Goal: Information Seeking & Learning: Learn about a topic

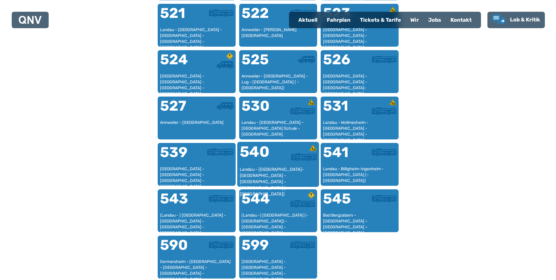
click at [273, 161] on div "540" at bounding box center [259, 155] width 38 height 22
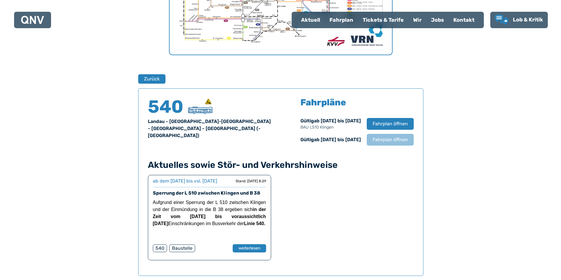
scroll to position [357, 0]
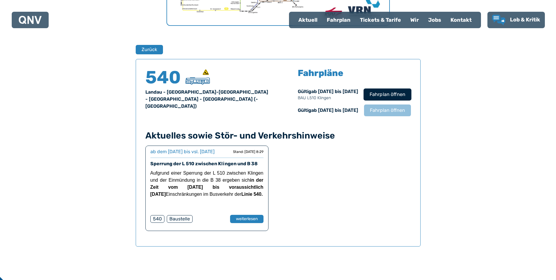
click at [377, 94] on span "Fahrplan öffnen" at bounding box center [388, 94] width 36 height 7
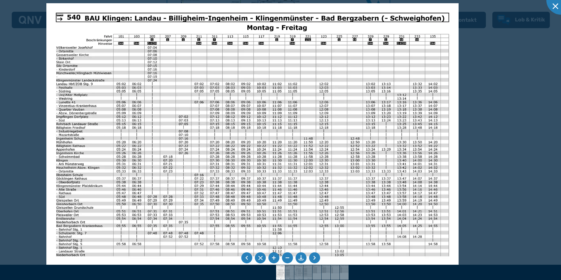
click at [215, 137] on img at bounding box center [252, 148] width 412 height 291
click at [317, 256] on li at bounding box center [314, 257] width 11 height 11
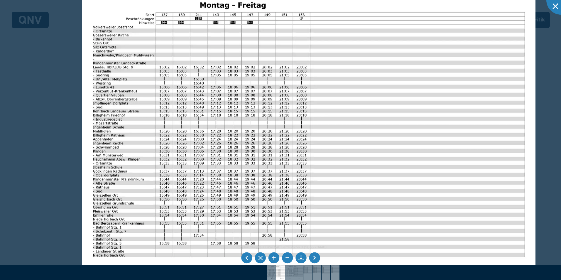
click at [101, 226] on img at bounding box center [308, 138] width 453 height 321
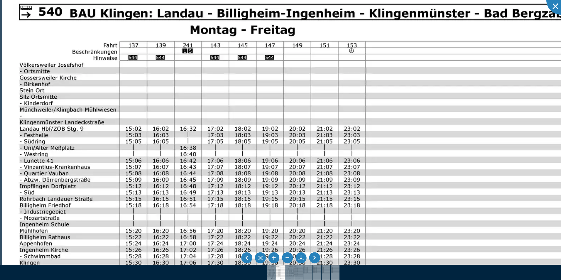
click at [74, 188] on img at bounding box center [363, 242] width 722 height 511
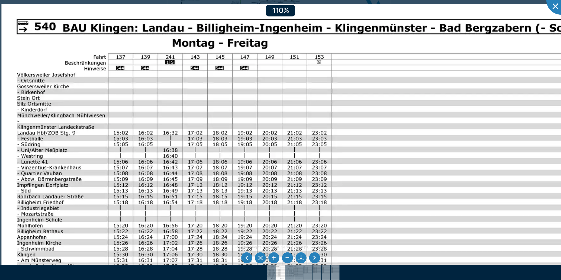
click at [218, 132] on img at bounding box center [329, 236] width 657 height 465
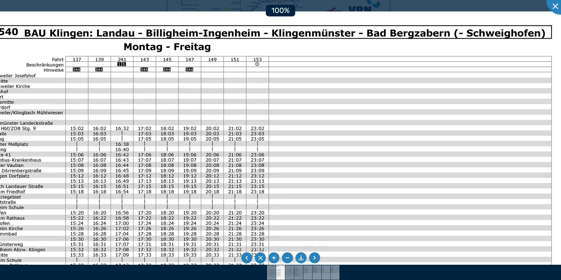
click at [179, 128] on img at bounding box center [267, 222] width 597 height 422
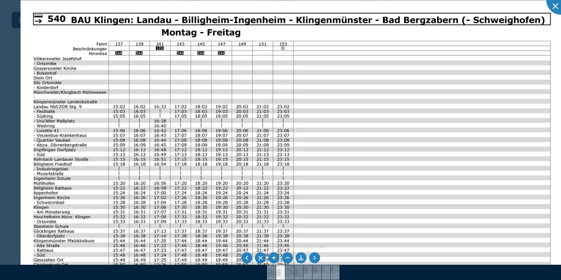
click at [188, 107] on img at bounding box center [292, 192] width 543 height 384
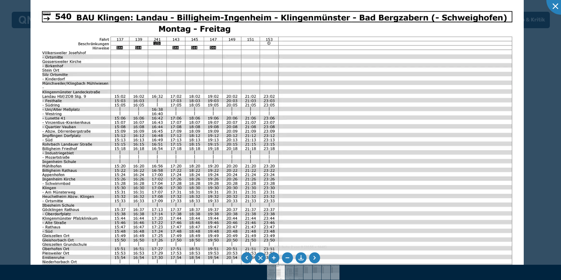
click at [96, 169] on img at bounding box center [276, 174] width 493 height 349
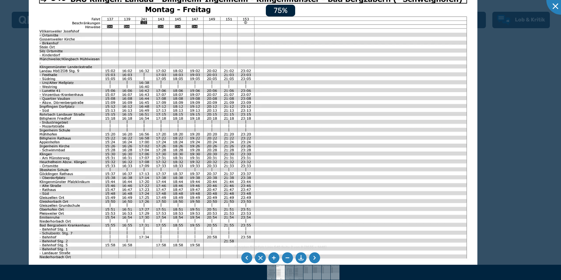
click at [46, 165] on img at bounding box center [253, 141] width 448 height 317
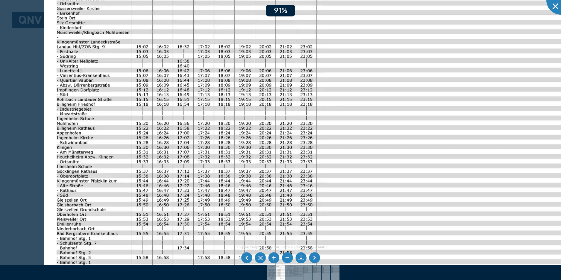
click at [176, 114] on img at bounding box center [315, 132] width 543 height 384
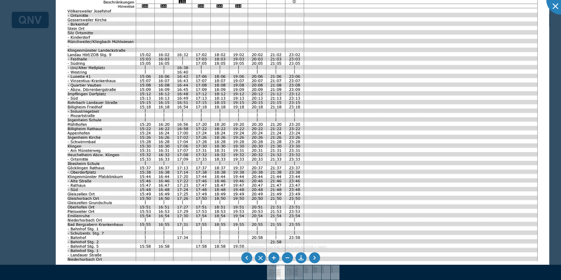
click at [171, 196] on img at bounding box center [302, 132] width 493 height 349
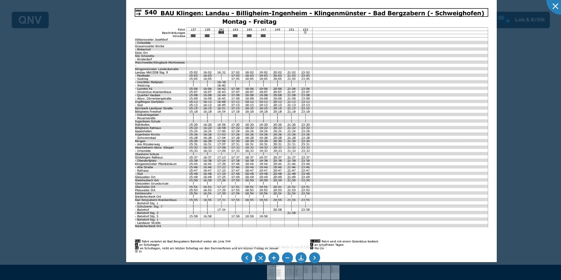
click at [407, 145] on img at bounding box center [311, 131] width 371 height 262
click at [338, 80] on img at bounding box center [311, 131] width 371 height 262
